Goal: Transaction & Acquisition: Purchase product/service

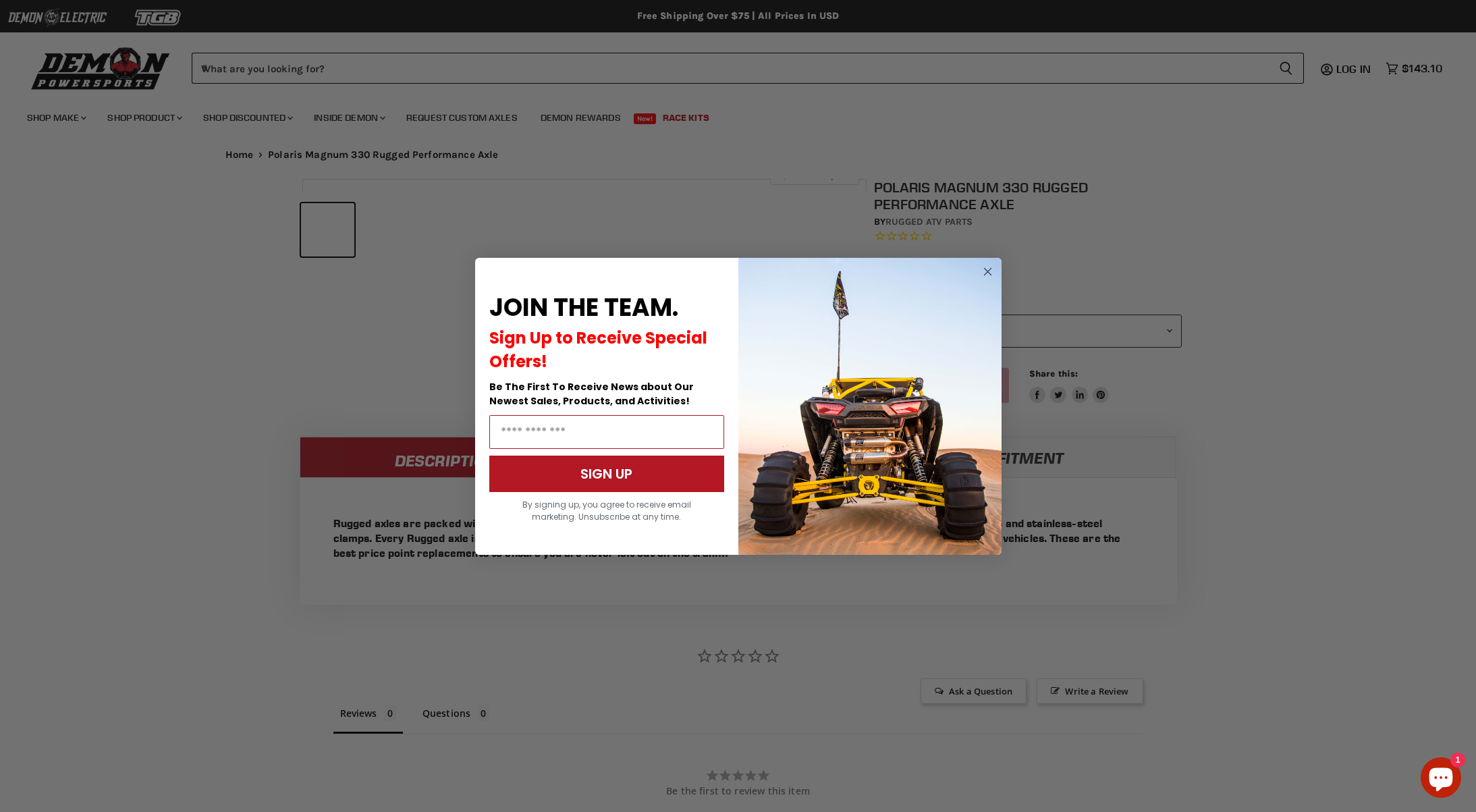
scroll to position [724, 0]
